Goal: Task Accomplishment & Management: Use online tool/utility

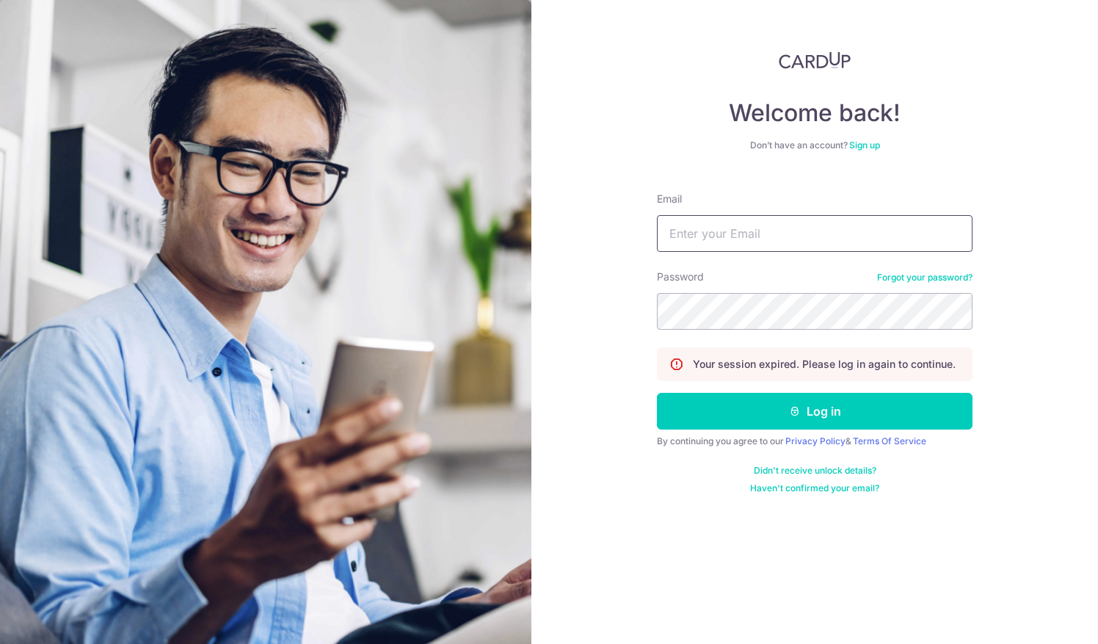
click at [676, 233] on input "Email" at bounding box center [815, 233] width 316 height 37
type input "[EMAIL_ADDRESS][DOMAIN_NAME]"
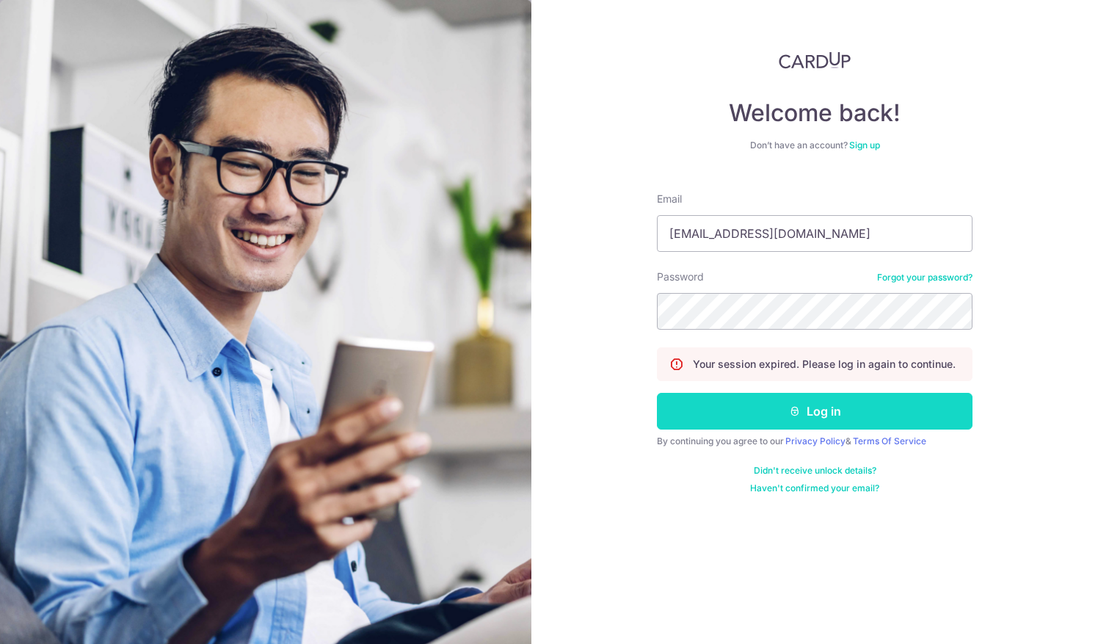
click at [710, 423] on button "Log in" at bounding box center [815, 411] width 316 height 37
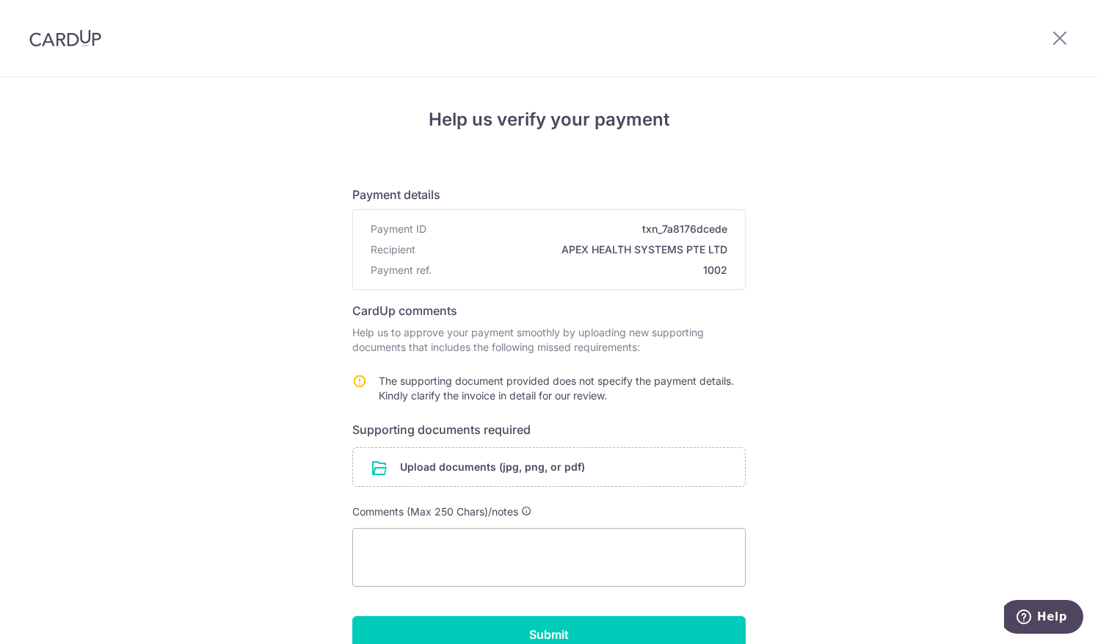
click at [586, 335] on p "Help us to approve your payment smoothly by uploading new supporting documents …" at bounding box center [548, 339] width 393 height 29
click at [457, 465] on input "file" at bounding box center [549, 467] width 392 height 38
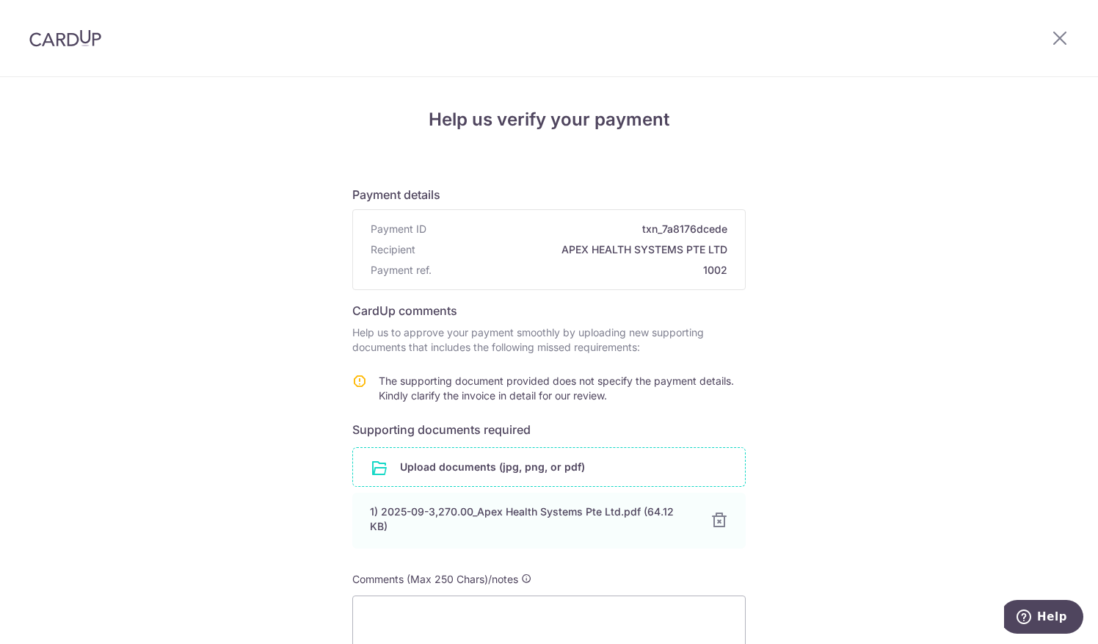
scroll to position [136, 0]
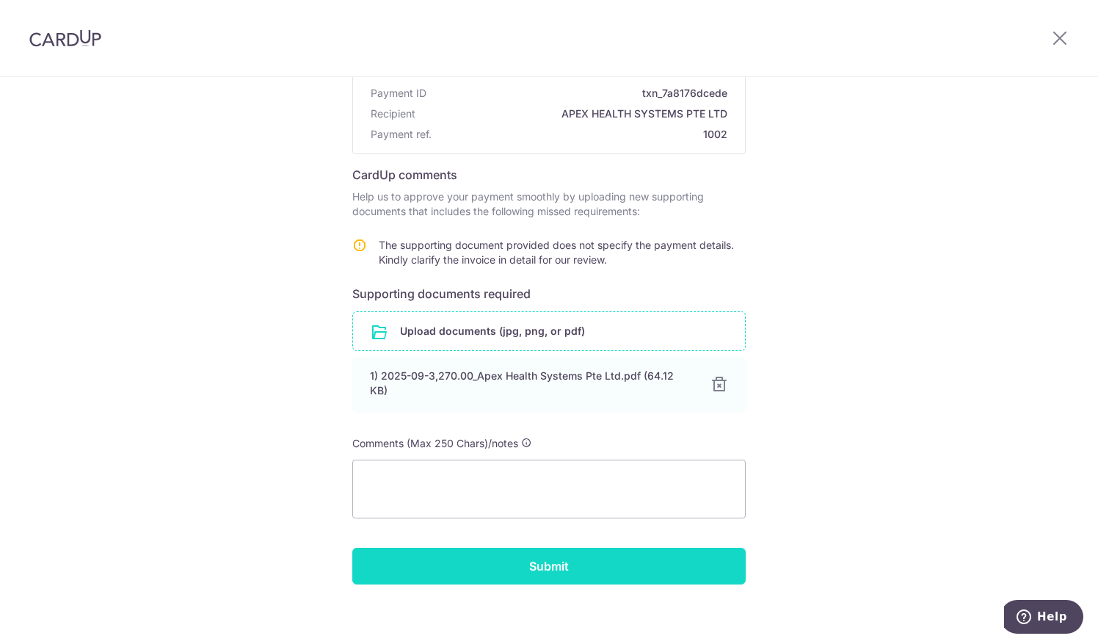
click at [653, 553] on input "Submit" at bounding box center [548, 565] width 393 height 37
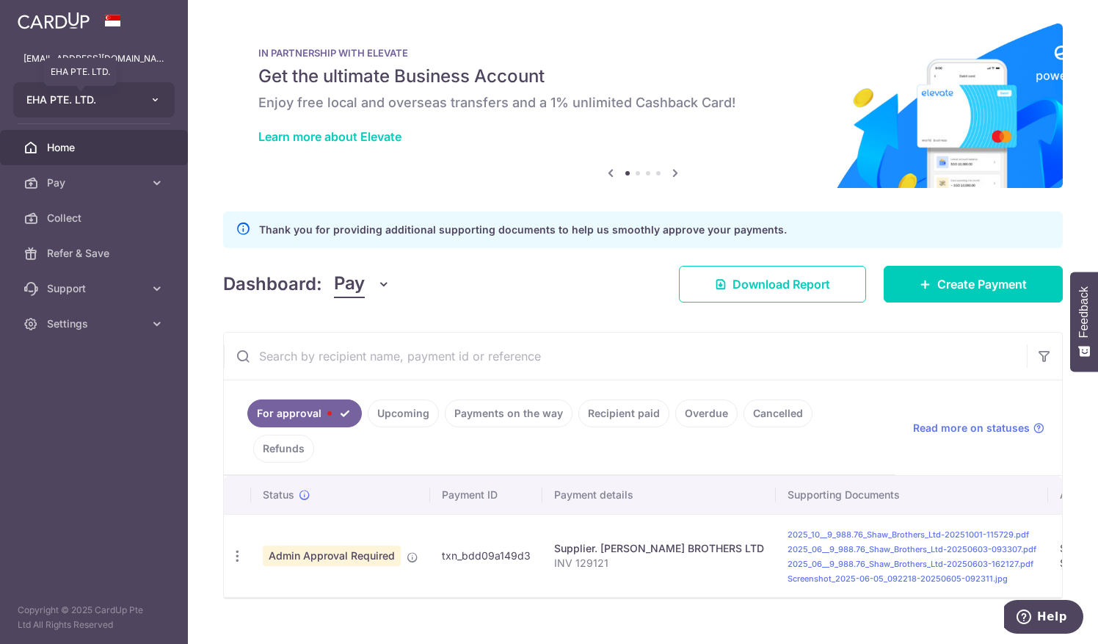
click at [59, 94] on span "EHA PTE. LTD." at bounding box center [80, 99] width 109 height 15
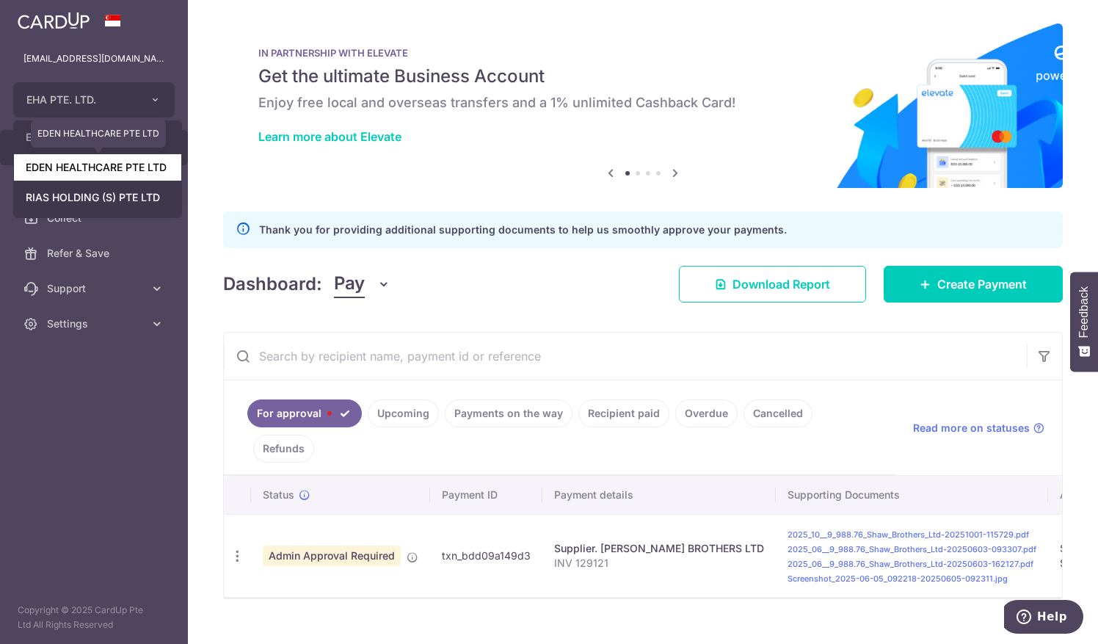
click at [64, 170] on link "EDEN HEALTHCARE PTE LTD" at bounding box center [97, 167] width 167 height 26
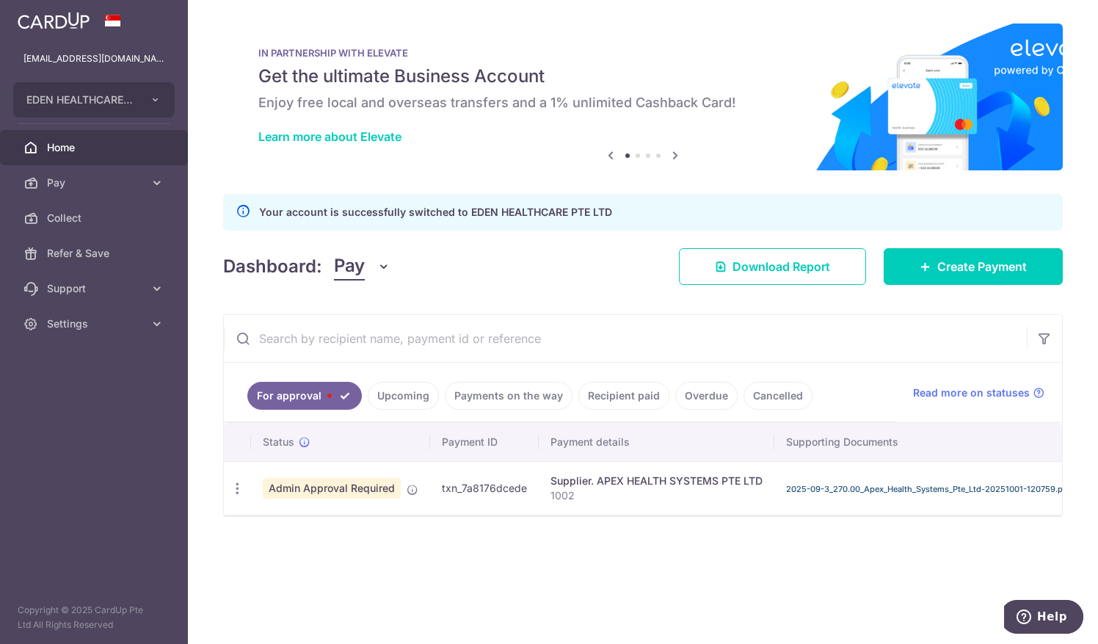
click at [801, 487] on link "2025-09-3_270.00_Apex_Health_Systems_Pte_Ltd-20251001-120759.pdf" at bounding box center [928, 489] width 285 height 10
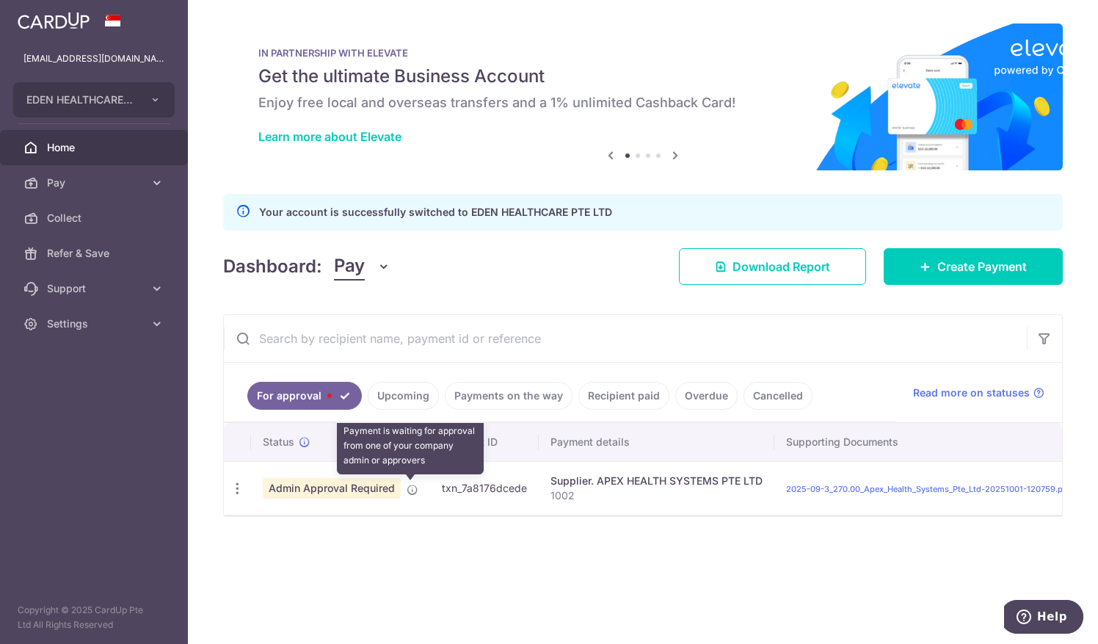
click at [411, 484] on icon at bounding box center [413, 490] width 12 height 12
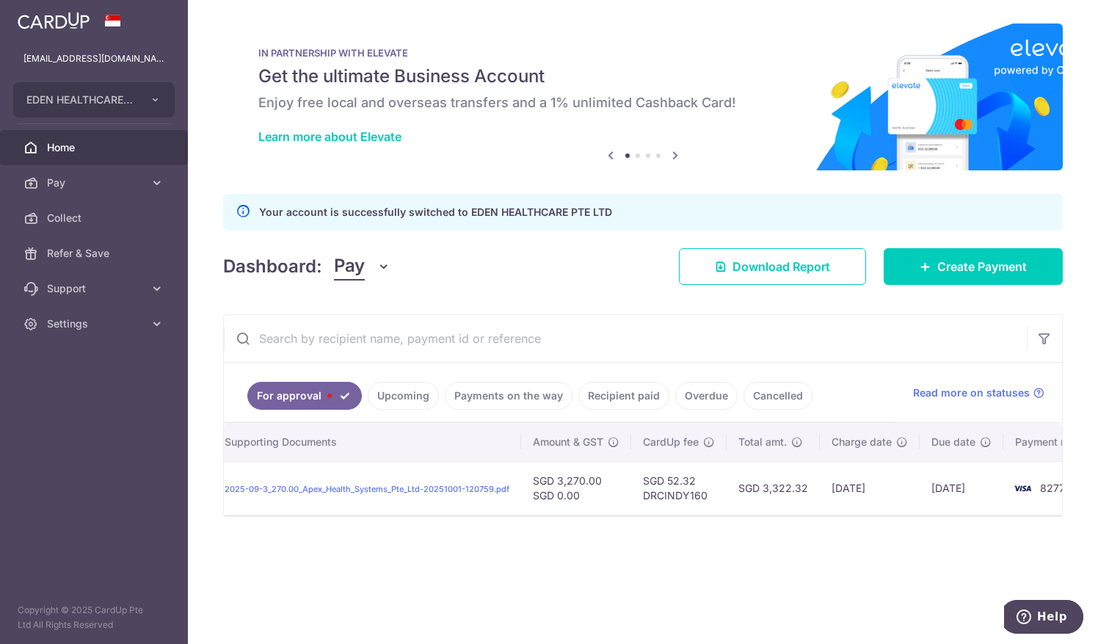
scroll to position [0, 608]
